Goal: Task Accomplishment & Management: Manage account settings

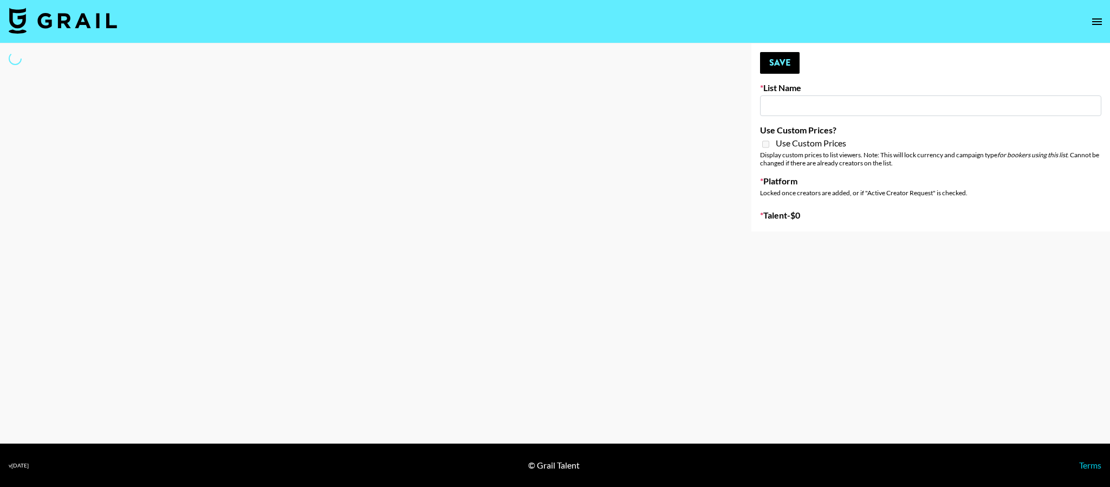
type input "Led Zeppelin - Whole Lotta Love IG"
select select "Song"
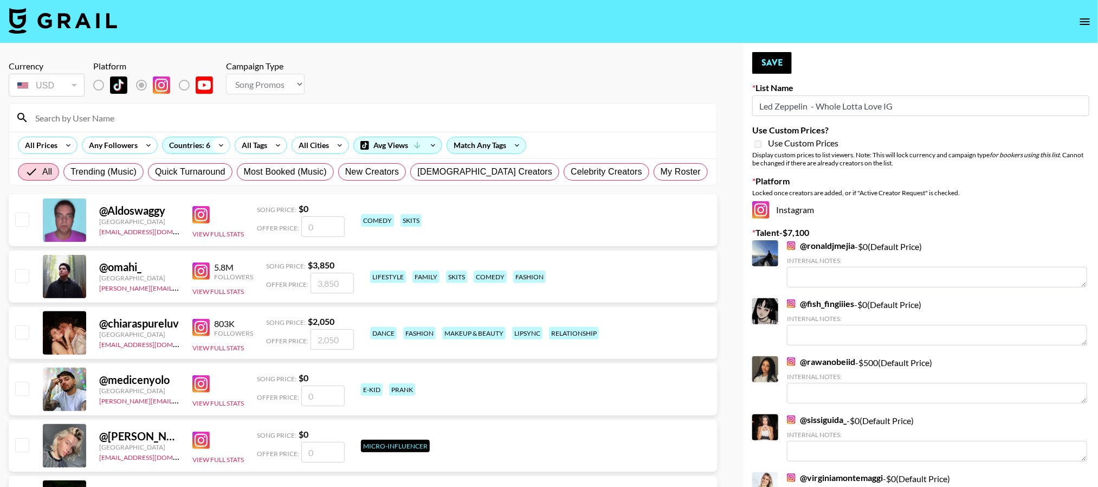
click at [223, 153] on icon at bounding box center [220, 145] width 17 height 16
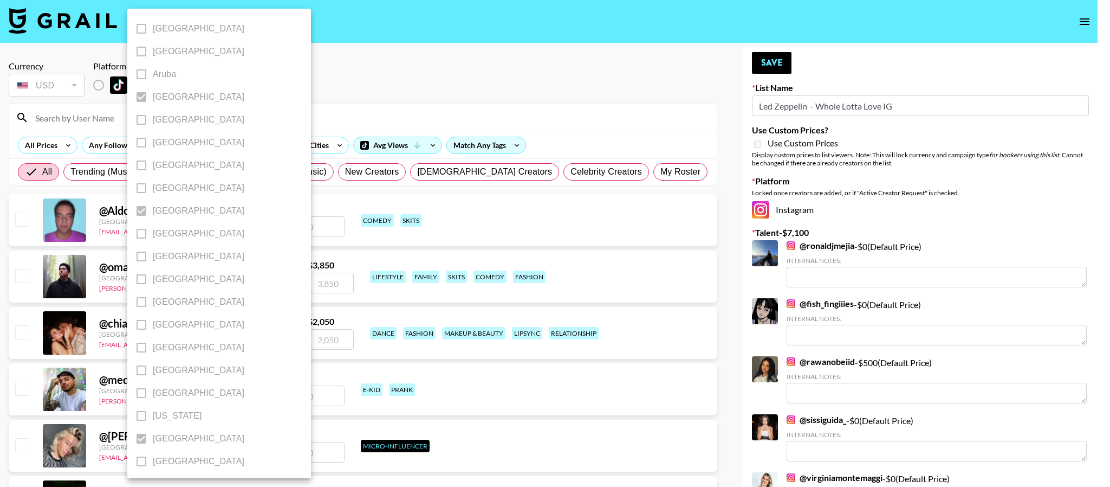
click at [387, 72] on div at bounding box center [555, 243] width 1110 height 487
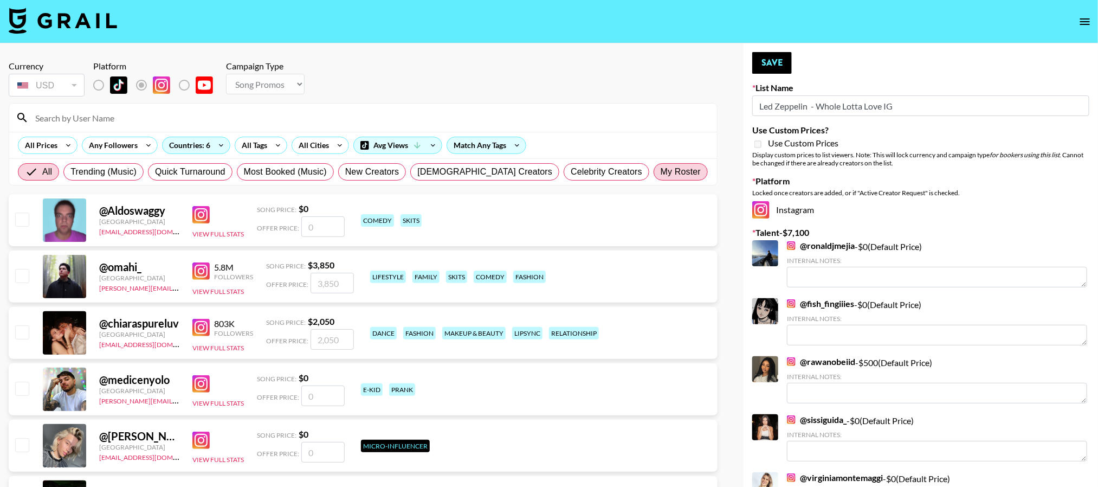
click at [654, 169] on label "My Roster" at bounding box center [681, 171] width 54 height 17
click at [661, 172] on input "My Roster" at bounding box center [661, 172] width 0 height 0
radio input "true"
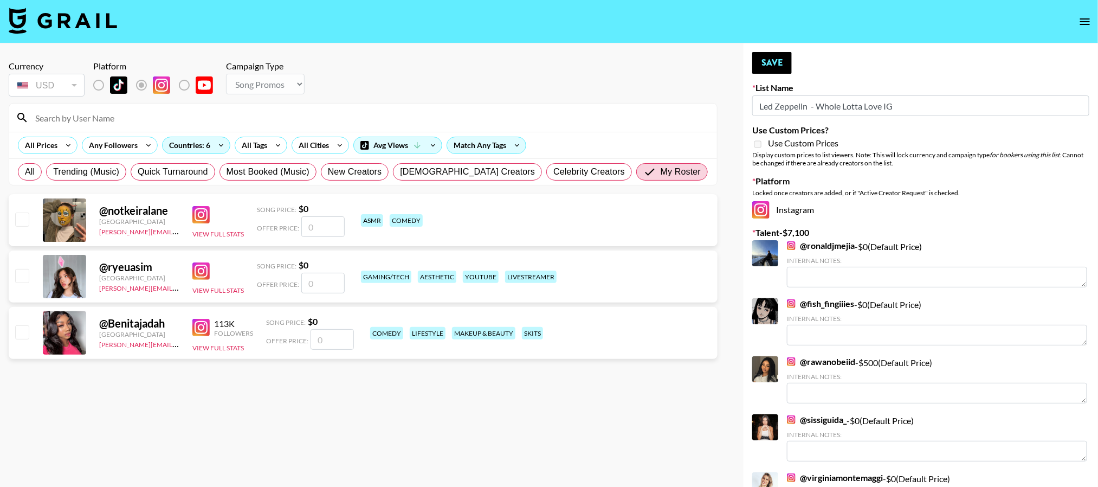
click at [27, 282] on input "checkbox" at bounding box center [21, 275] width 13 height 13
checkbox input "false"
click at [320, 282] on input "number" at bounding box center [322, 283] width 43 height 21
type input "7"
checkbox input "true"
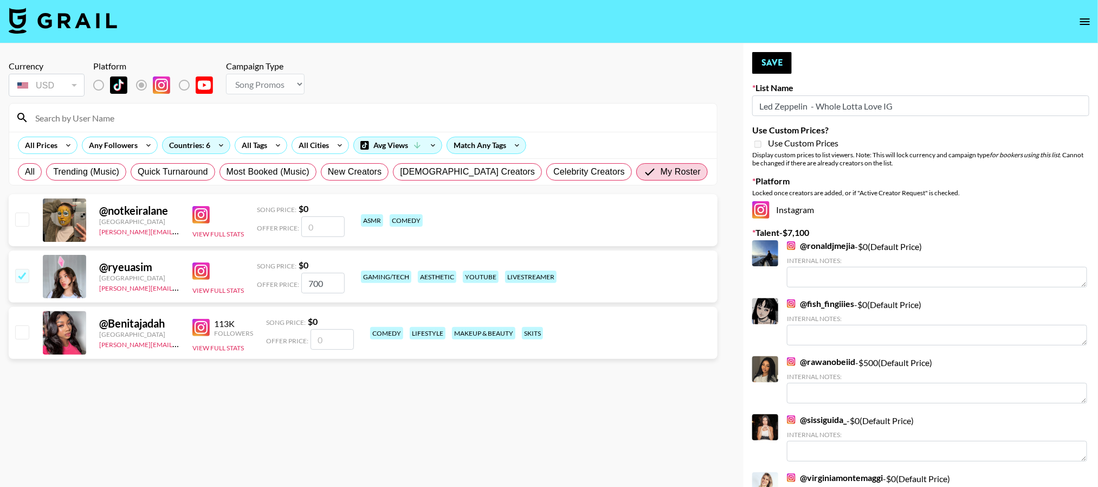
type input "700"
click at [692, 423] on section "Currency USD USD ​ Platform Campaign Type Choose Type... Song Promos Brand Prom…" at bounding box center [363, 252] width 709 height 400
click at [773, 65] on button "Save" at bounding box center [772, 63] width 40 height 22
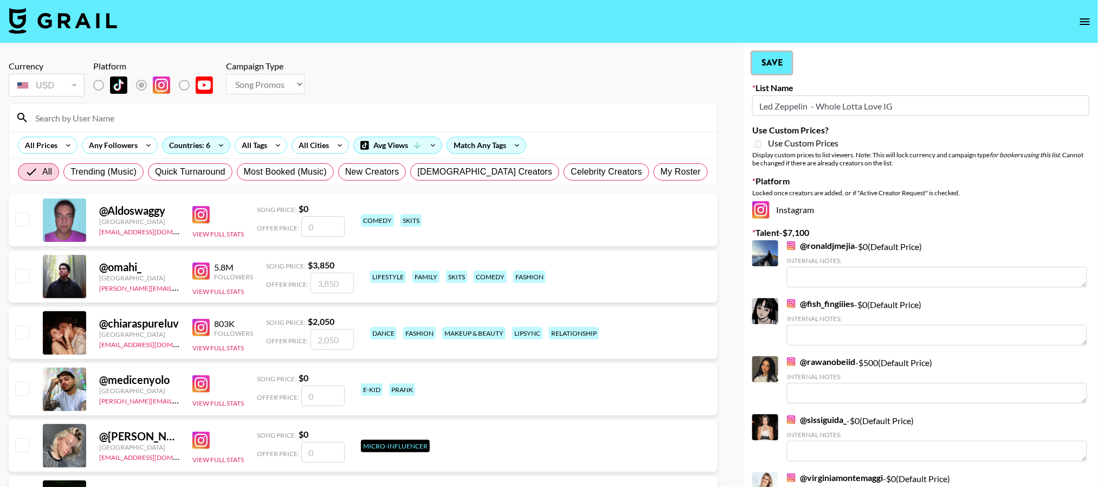
radio input "true"
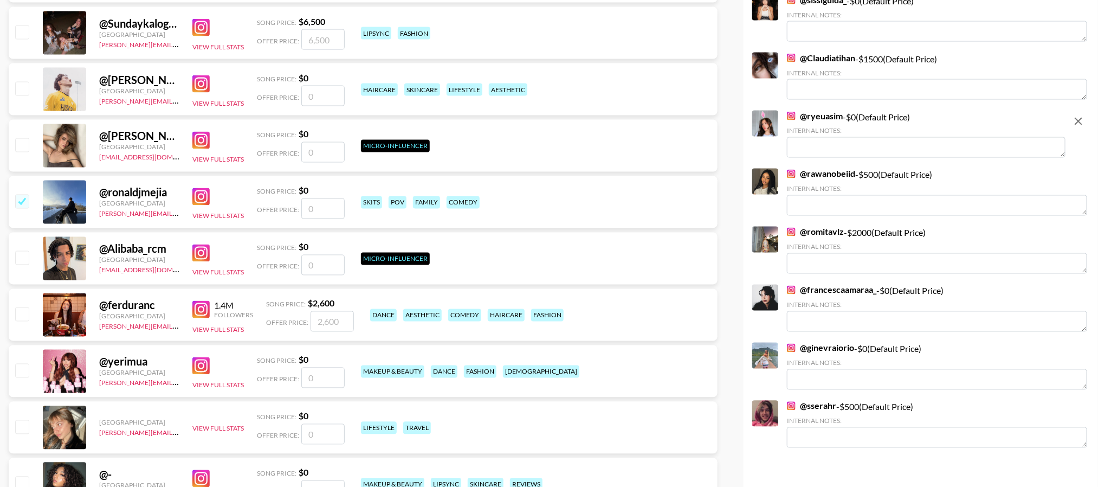
scroll to position [976, 0]
click at [883, 146] on textarea at bounding box center [926, 148] width 279 height 21
click at [932, 114] on div "@ ryeuasim - $ 0 (Default Price) Internal Notes:" at bounding box center [926, 134] width 279 height 47
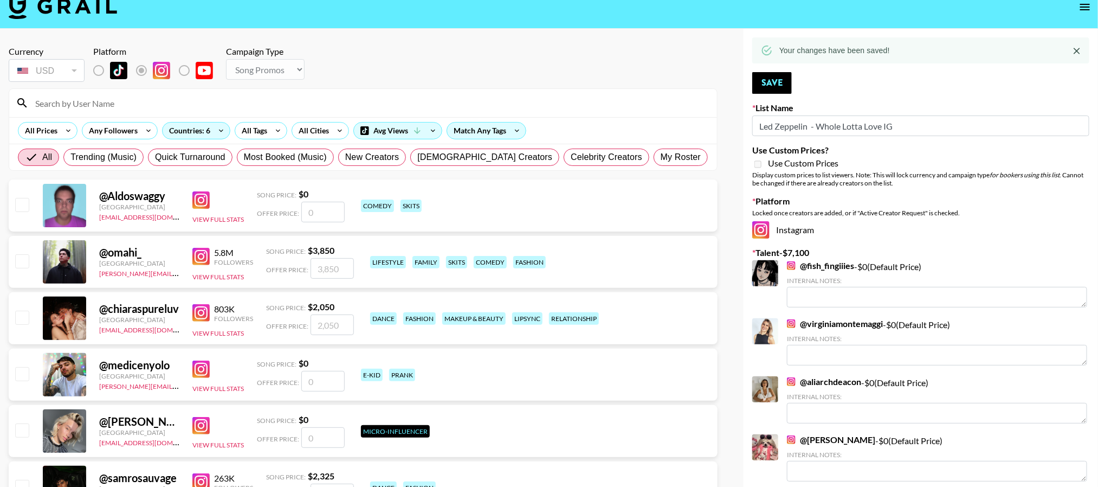
scroll to position [0, 0]
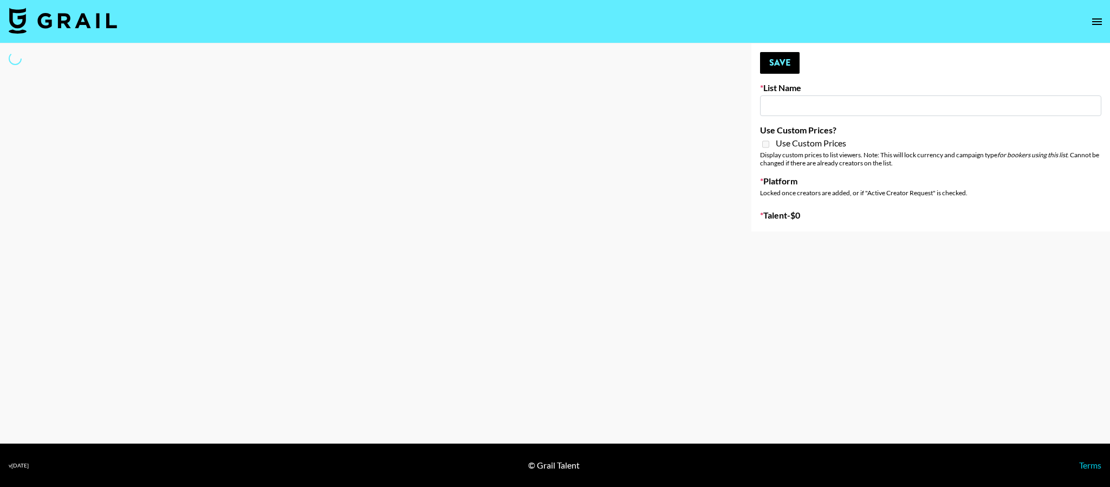
type input "The Smiths - Heaven Knows I’m Miserable Now"
select select "Song"
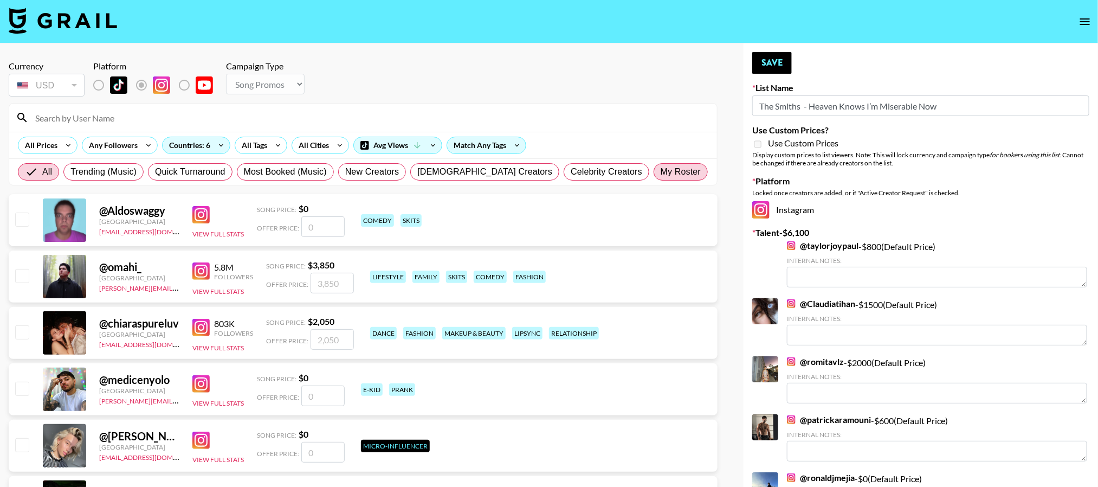
click at [654, 171] on label "My Roster" at bounding box center [681, 171] width 54 height 17
click at [661, 172] on input "My Roster" at bounding box center [661, 172] width 0 height 0
radio input "true"
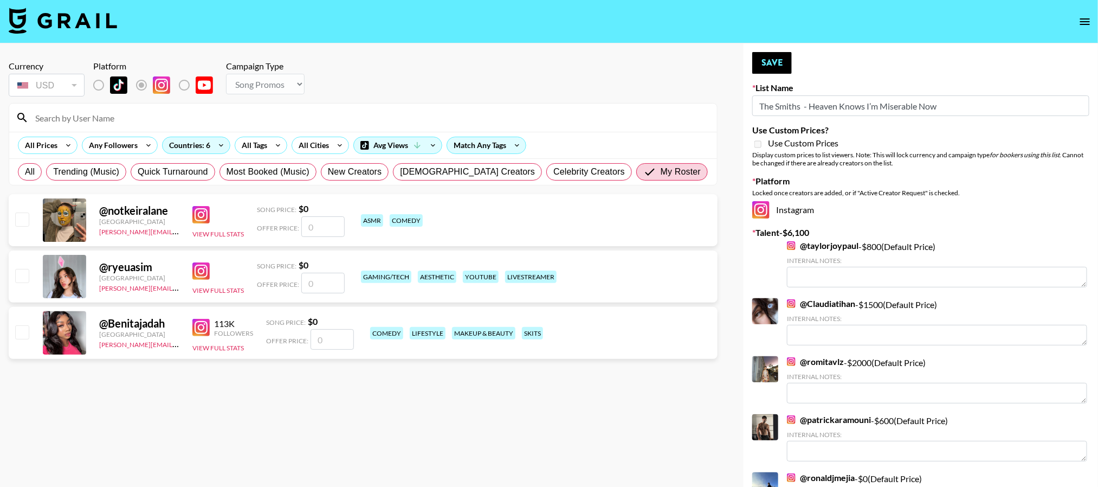
click at [28, 334] on input "checkbox" at bounding box center [21, 331] width 13 height 13
checkbox input "false"
click at [311, 282] on input "number" at bounding box center [322, 283] width 43 height 21
type input "7"
checkbox input "true"
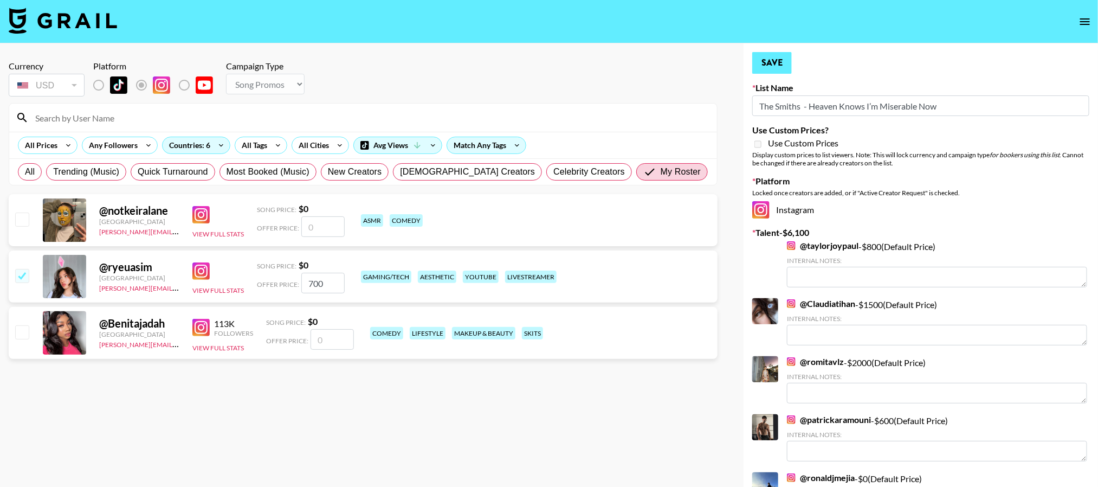
type input "700"
click at [774, 64] on button "Save" at bounding box center [772, 63] width 40 height 22
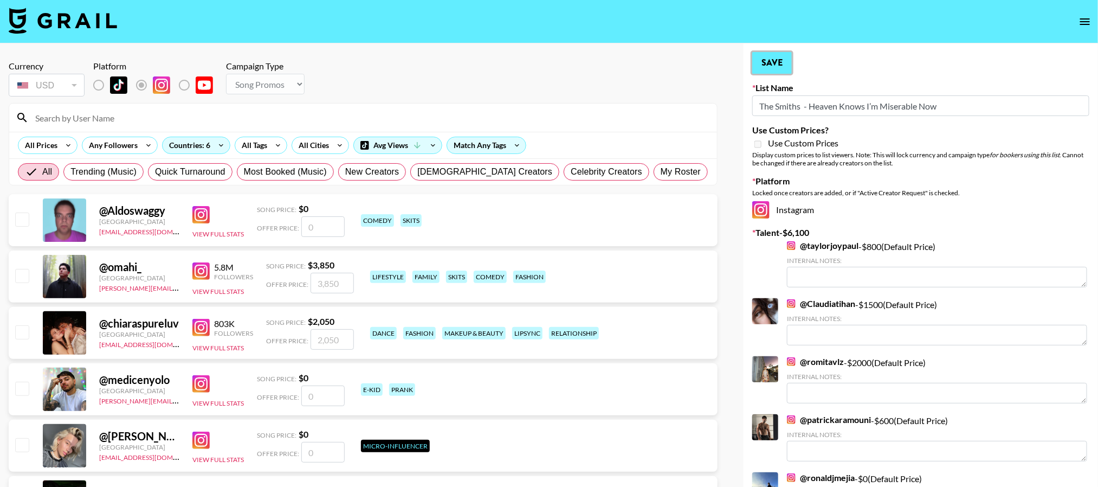
radio input "true"
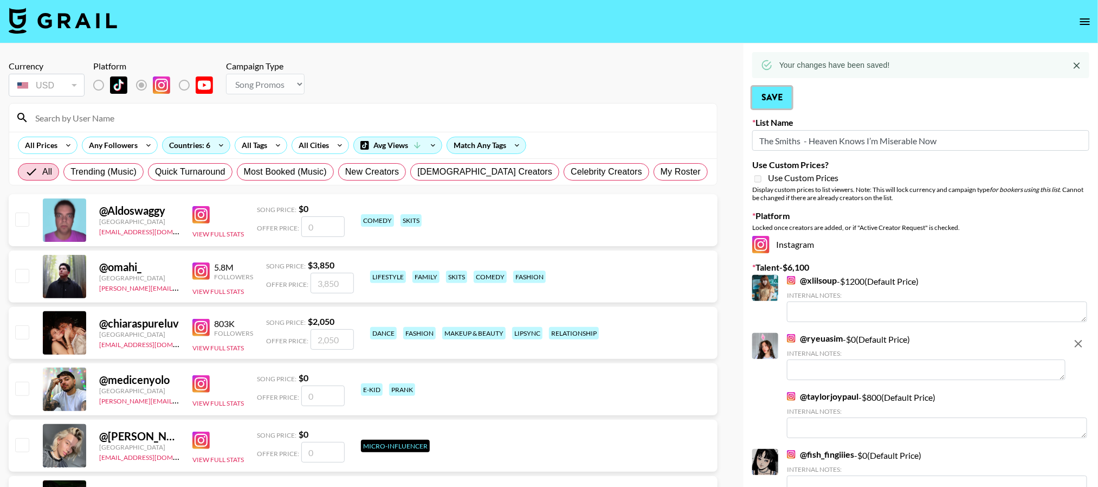
scroll to position [1, 0]
click at [853, 366] on textarea at bounding box center [926, 369] width 279 height 21
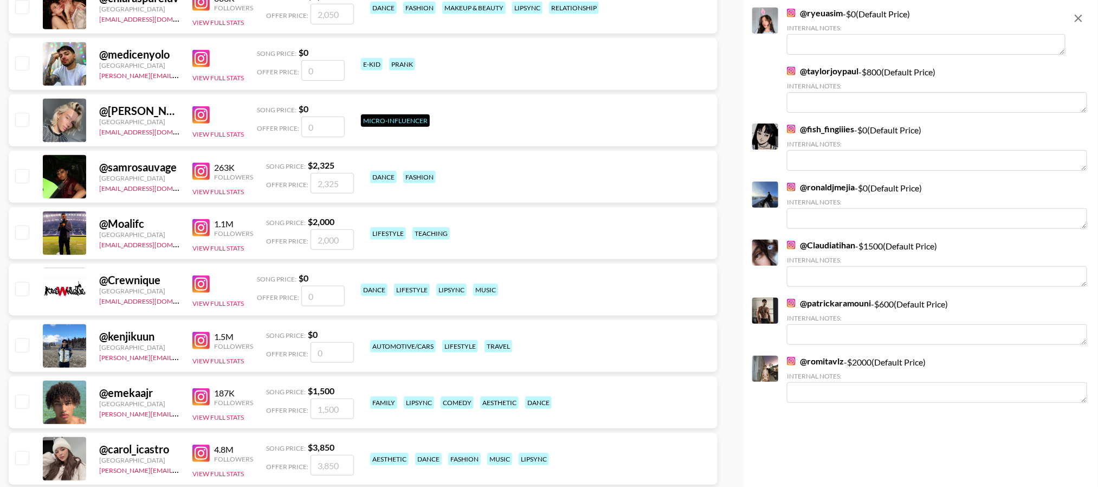
scroll to position [0, 0]
